Goal: Information Seeking & Learning: Learn about a topic

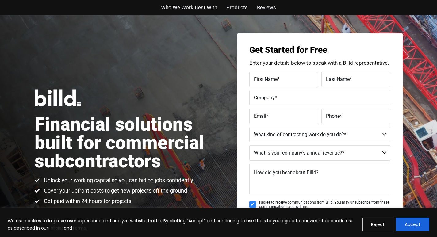
scroll to position [1428, 0]
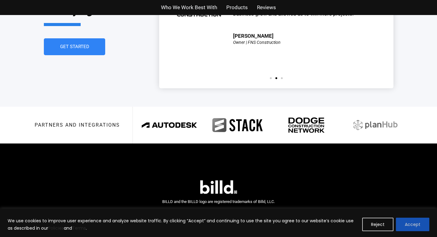
click at [405, 219] on button "Accept" at bounding box center [412, 225] width 33 height 14
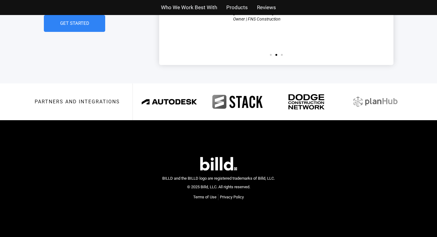
scroll to position [1597, 0]
click at [257, 2] on div "Who We Work Best With Products Reviews" at bounding box center [219, 7] width 350 height 15
click at [341, 2] on div "Who We Work Best With Products Reviews" at bounding box center [219, 7] width 350 height 15
click at [310, 2] on div "Who We Work Best With Products Reviews" at bounding box center [219, 7] width 350 height 15
click at [318, 2] on div "Who We Work Best With Products Reviews" at bounding box center [219, 7] width 350 height 15
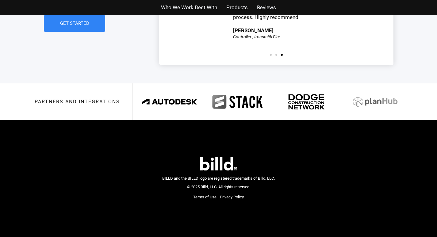
click at [335, 2] on div "Who We Work Best With Products Reviews" at bounding box center [219, 7] width 350 height 15
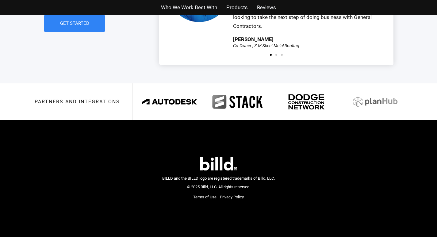
click at [166, 4] on span "Who We Work Best With" at bounding box center [189, 7] width 56 height 9
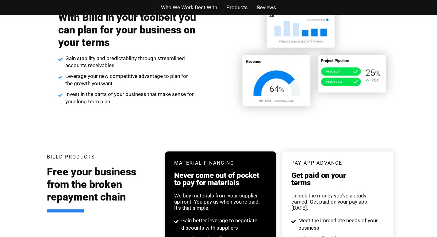
scroll to position [518, 0]
